Goal: Check status: Check status

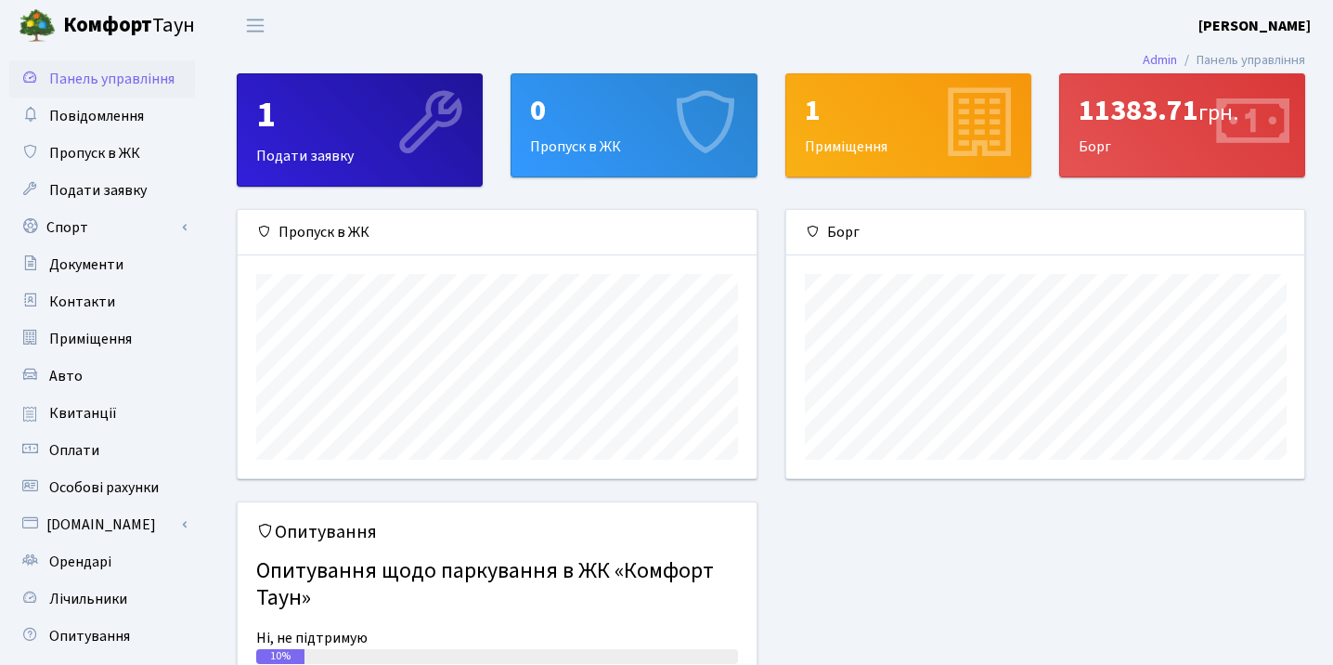
scroll to position [268, 518]
click at [1146, 154] on div "11383.71 грн. [GEOGRAPHIC_DATA]" at bounding box center [1182, 125] width 244 height 102
click at [1148, 112] on div "11383.71 грн." at bounding box center [1182, 110] width 207 height 35
click at [1090, 116] on div "11383.71 грн." at bounding box center [1182, 110] width 207 height 35
click at [68, 399] on link "Квитанції" at bounding box center [102, 413] width 186 height 37
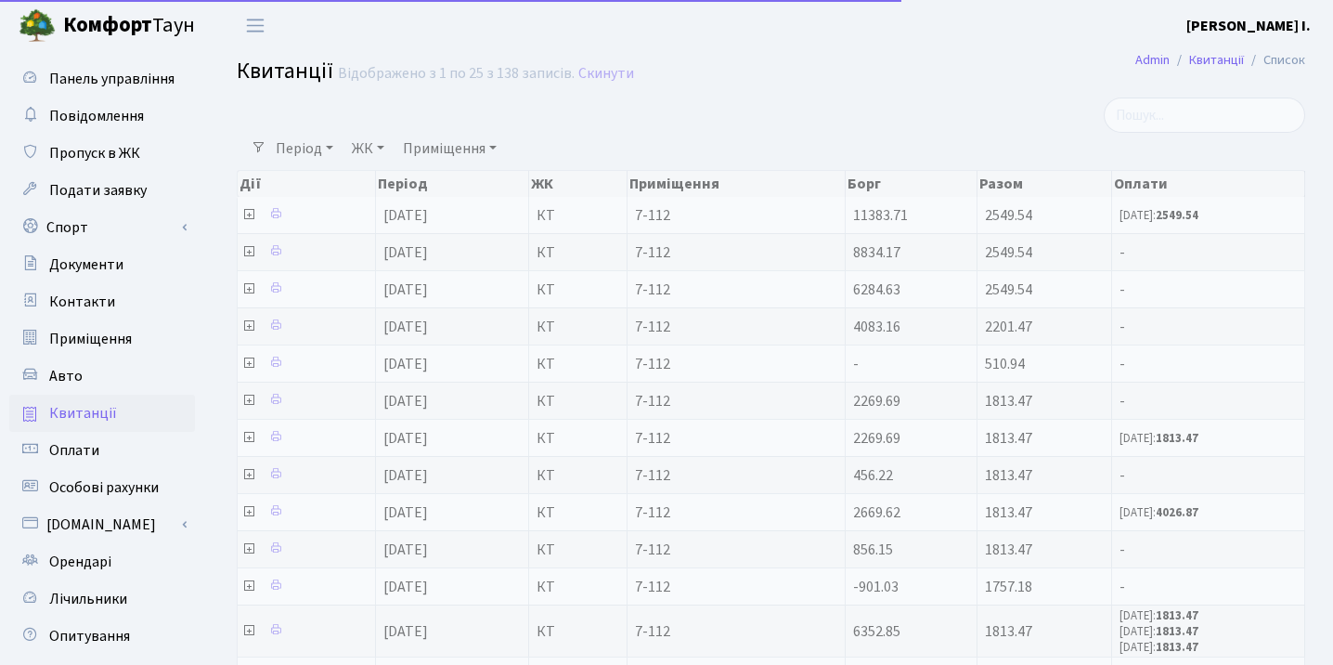
select select "25"
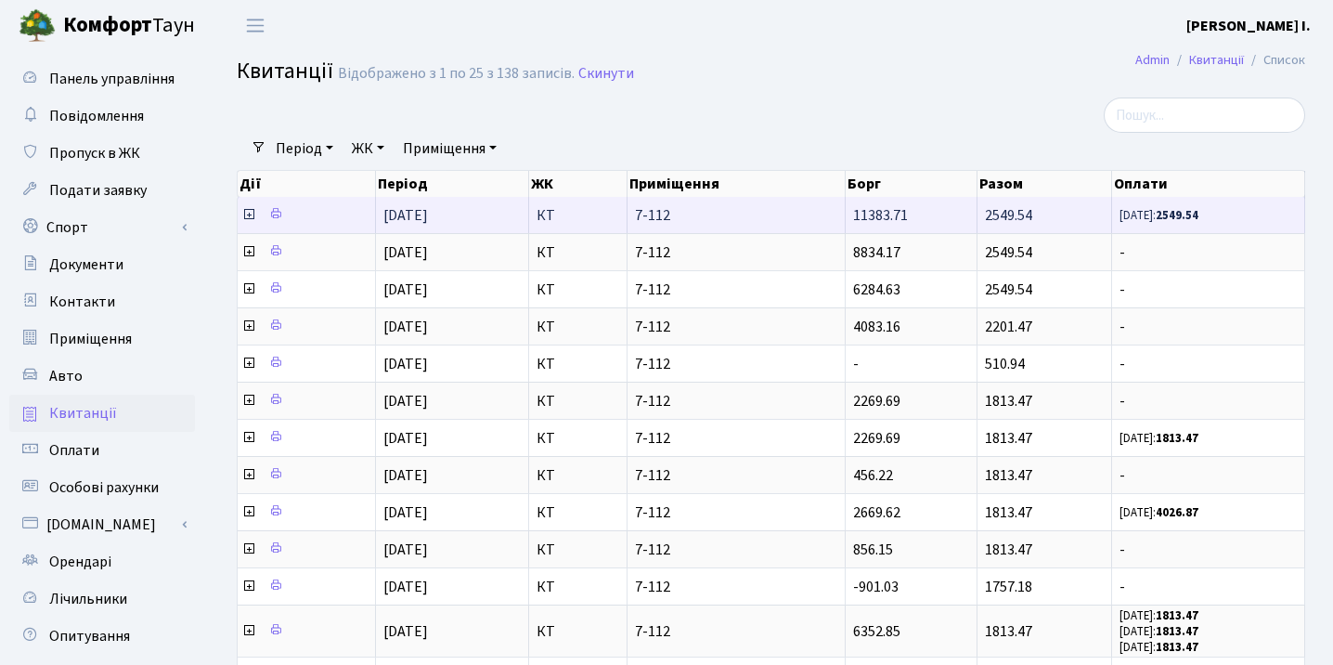
click at [462, 219] on td "01.08.2025" at bounding box center [452, 215] width 153 height 36
click at [277, 209] on icon at bounding box center [275, 213] width 13 height 13
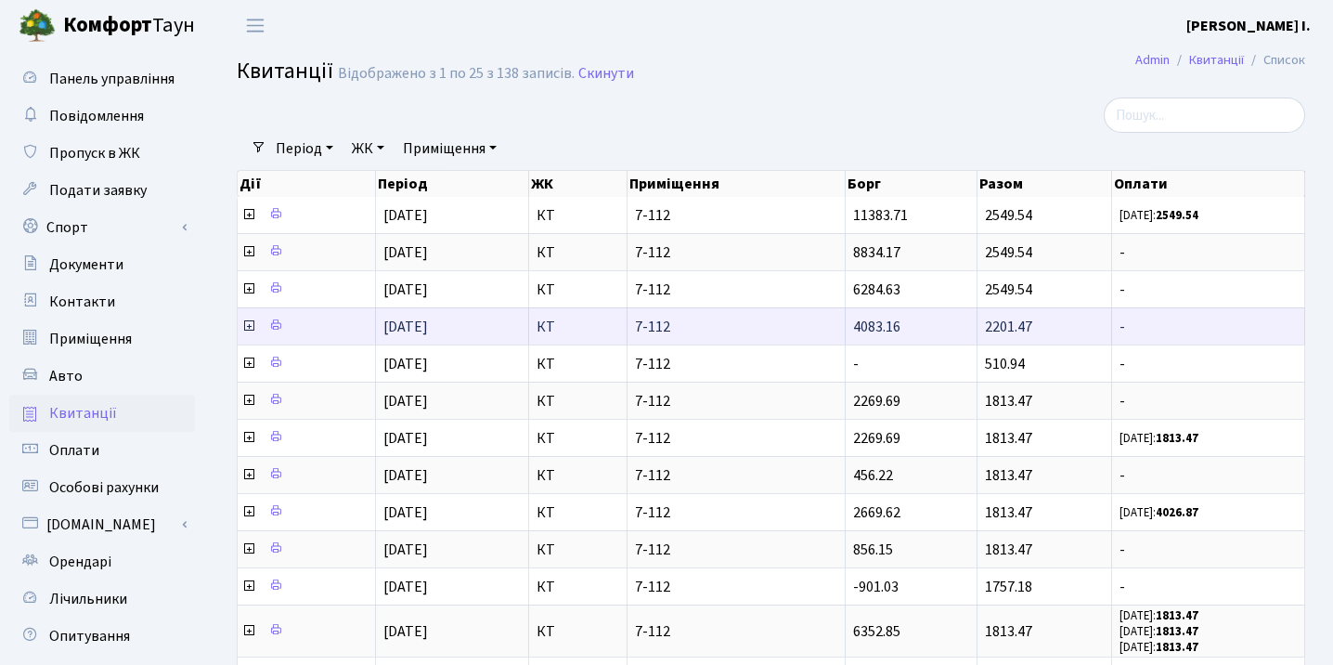
click at [871, 323] on span "4083.16" at bounding box center [876, 327] width 47 height 20
click at [240, 327] on td at bounding box center [307, 325] width 138 height 37
click at [249, 327] on icon at bounding box center [248, 325] width 15 height 15
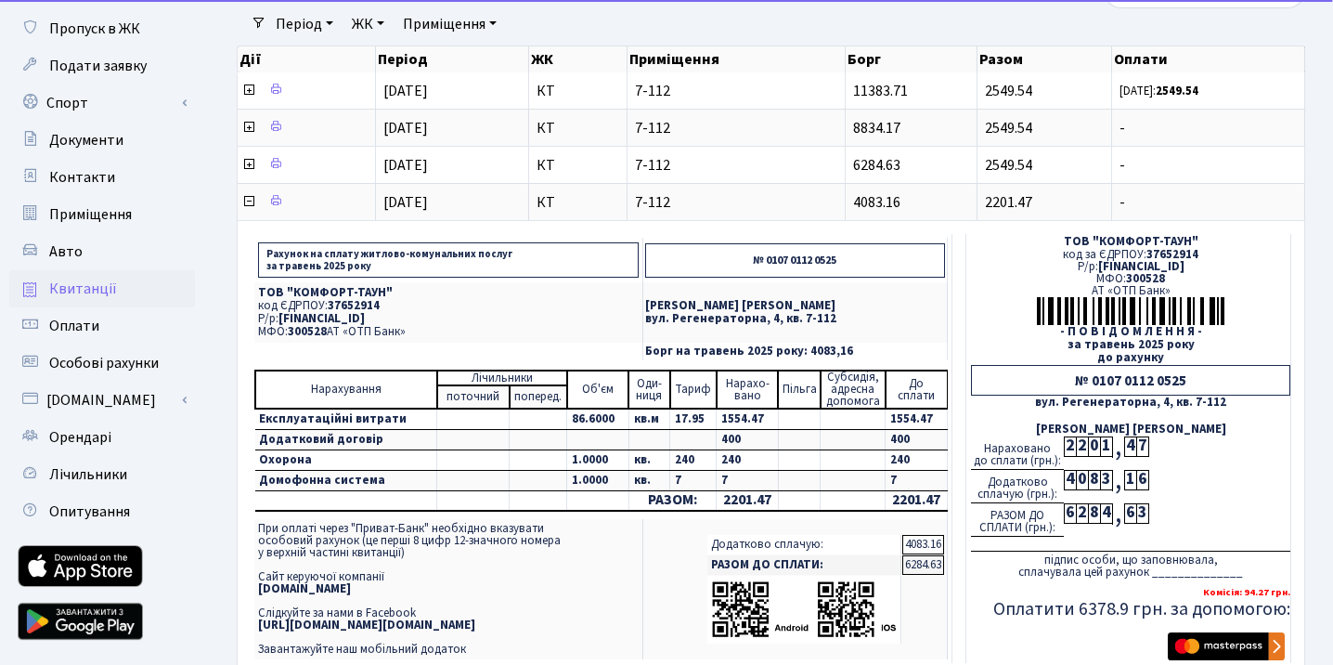
scroll to position [128, 0]
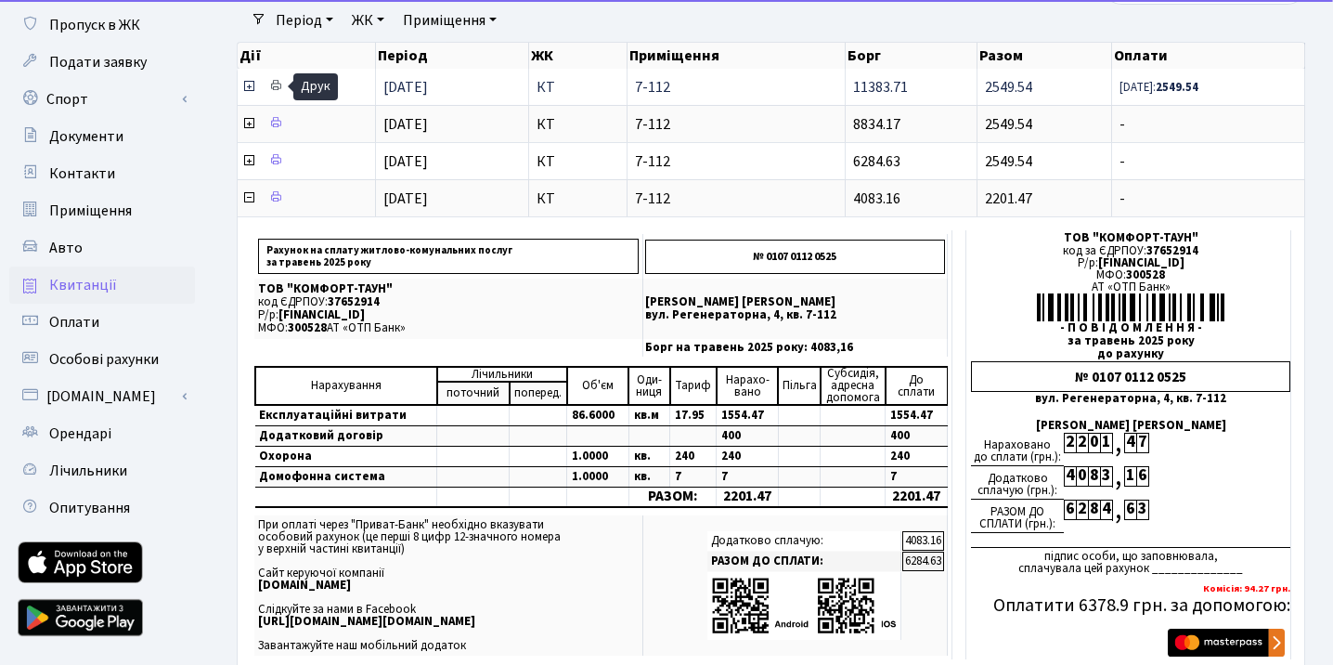
click at [275, 92] on link at bounding box center [276, 86] width 22 height 29
